Goal: Find specific page/section: Find specific page/section

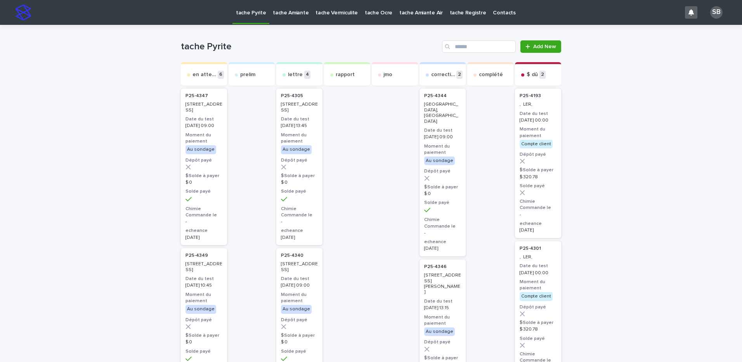
click at [342, 7] on p "tache Vermiculite" at bounding box center [337, 8] width 42 height 16
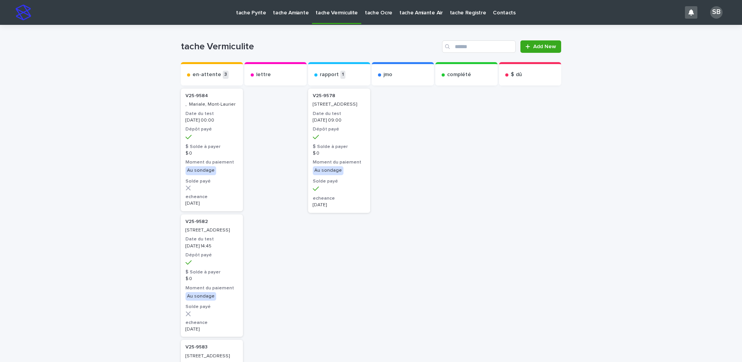
click at [244, 17] on link "tache Pyrite" at bounding box center [251, 12] width 37 height 24
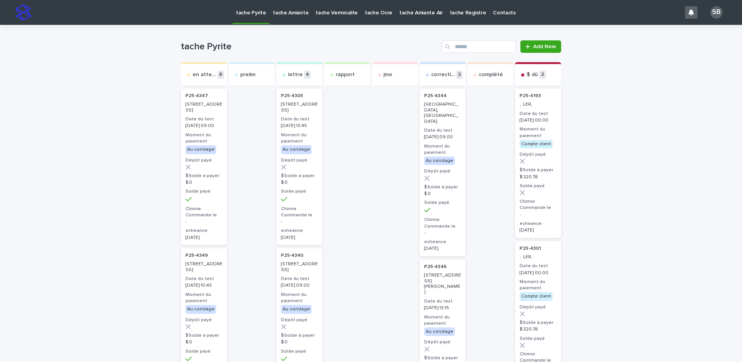
click at [337, 15] on p "tache Vermiculite" at bounding box center [337, 8] width 42 height 16
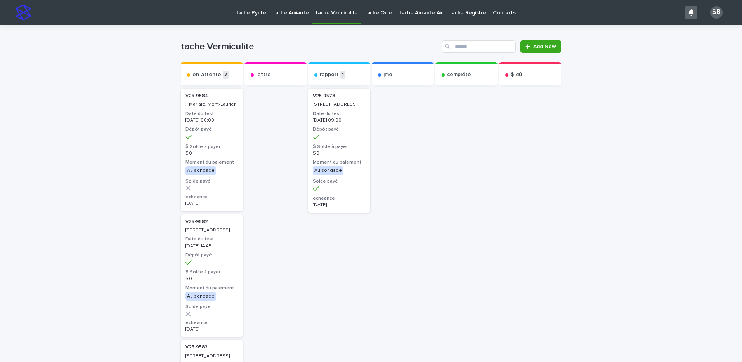
click at [249, 15] on p "tache Pyrite" at bounding box center [251, 8] width 30 height 16
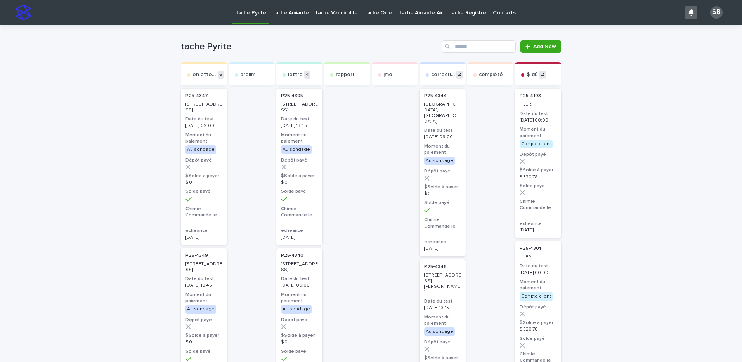
click at [316, 11] on p "tache Vermiculite" at bounding box center [337, 8] width 42 height 16
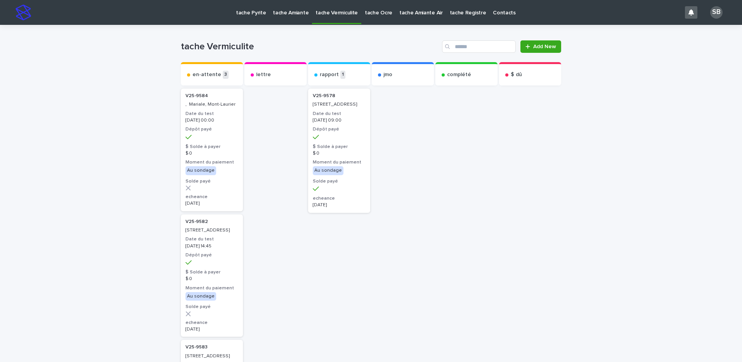
click at [248, 12] on p "tache Pyrite" at bounding box center [251, 8] width 30 height 16
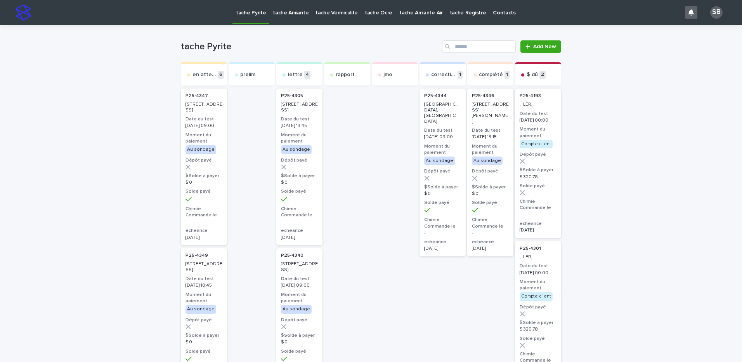
drag, startPoint x: 32, startPoint y: 69, endPoint x: 31, endPoint y: 3, distance: 66.4
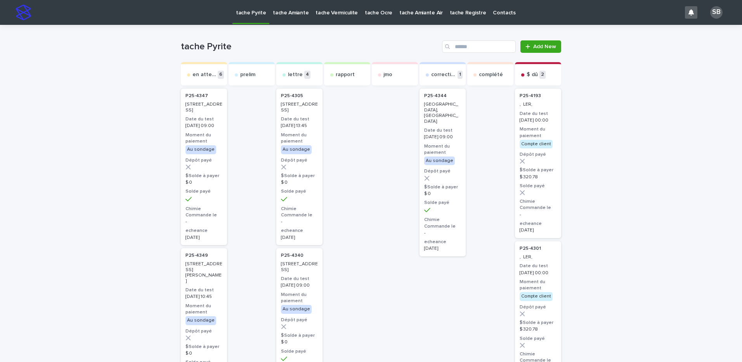
click at [319, 14] on p "tache Vermiculite" at bounding box center [337, 8] width 42 height 16
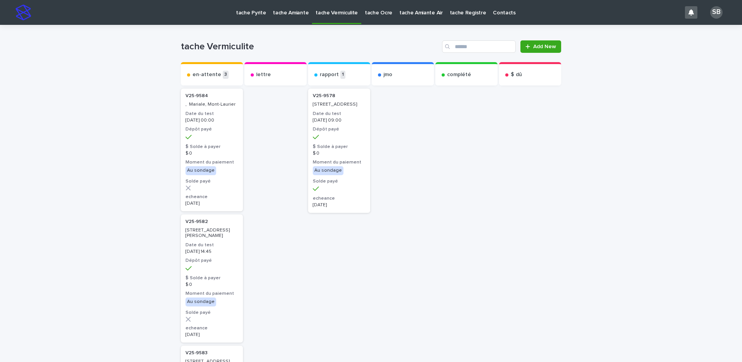
click at [294, 16] on p "tache Amiante" at bounding box center [291, 8] width 36 height 16
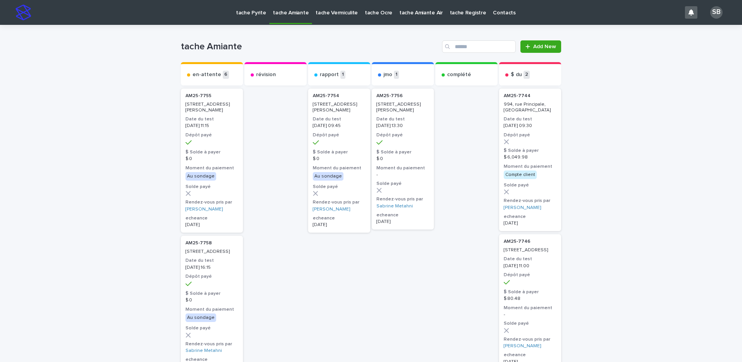
click at [259, 14] on p "tache Pyrite" at bounding box center [251, 8] width 30 height 16
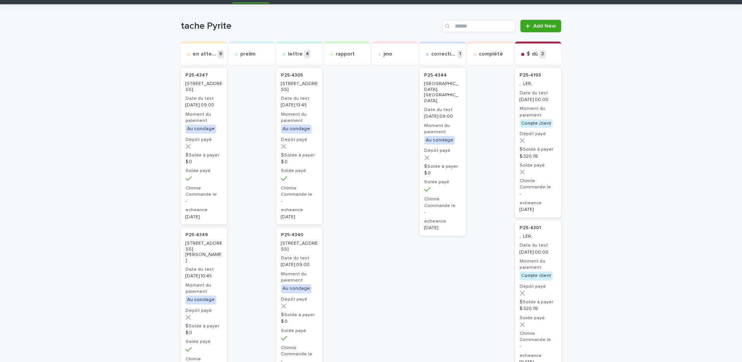
scroll to position [39, 0]
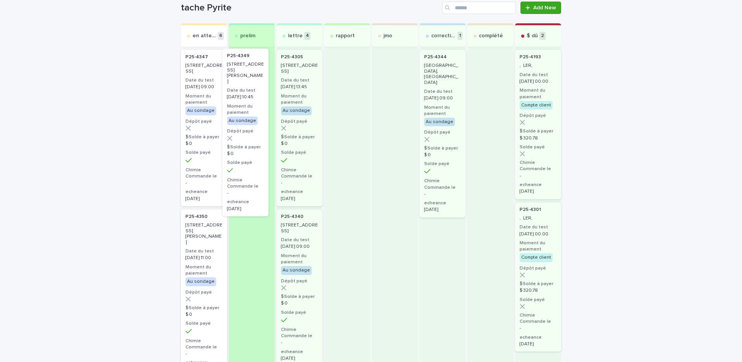
drag, startPoint x: 208, startPoint y: 255, endPoint x: 254, endPoint y: 91, distance: 170.3
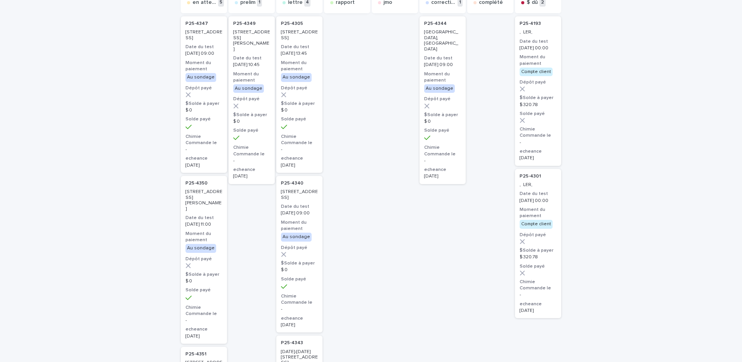
scroll to position [116, 0]
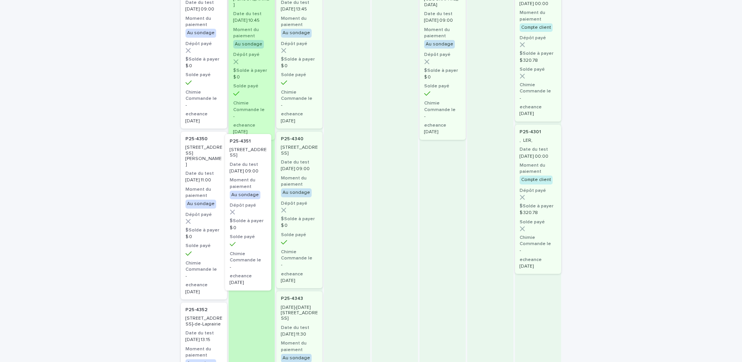
drag, startPoint x: 205, startPoint y: 326, endPoint x: 252, endPoint y: 162, distance: 171.3
click at [252, 162] on div "en attente 5 P25-4347 6305, rue Berthier, Brossard Date du test 2025-09-11 09:0…" at bounding box center [371, 319] width 380 height 747
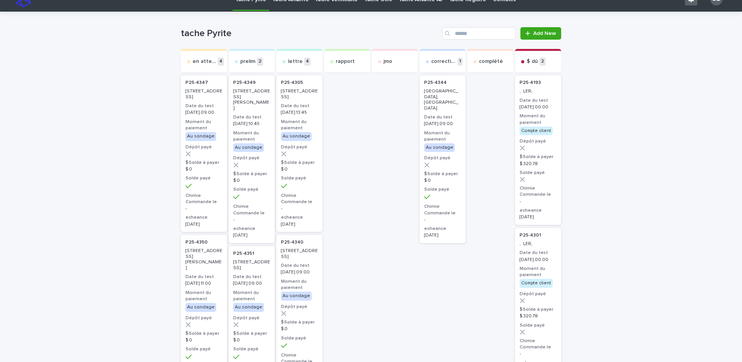
scroll to position [0, 0]
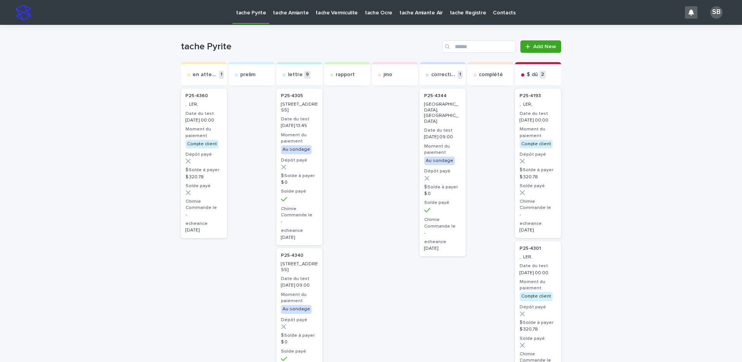
click at [337, 13] on p "tache Vermiculite" at bounding box center [337, 8] width 42 height 16
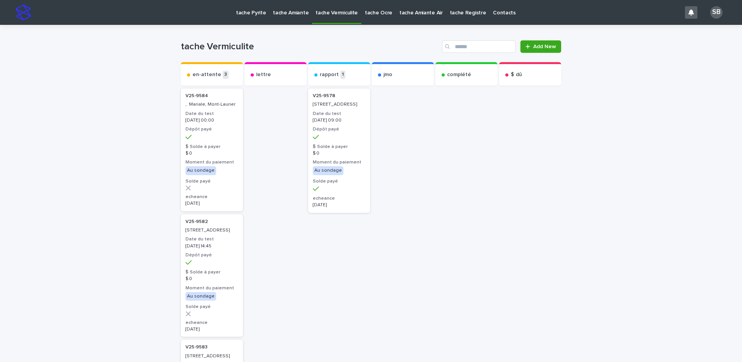
click at [239, 13] on p "tache Pyrite" at bounding box center [251, 8] width 30 height 16
